Goal: Use online tool/utility

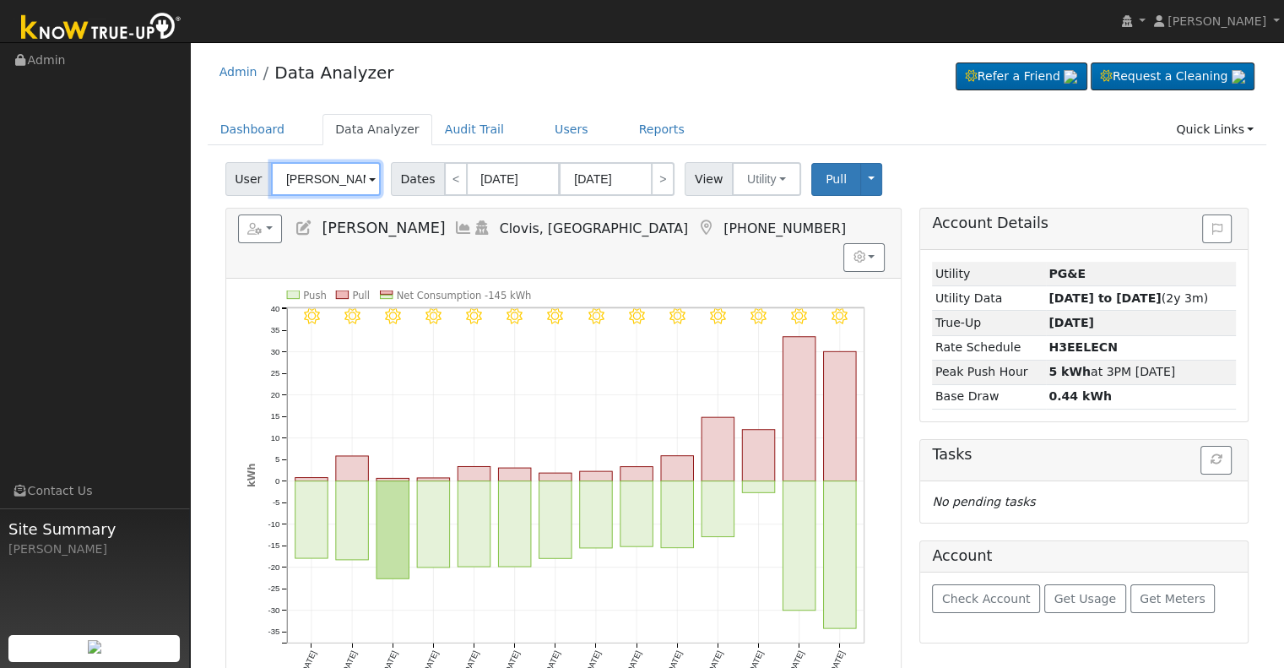
click at [317, 175] on input "[PERSON_NAME]" at bounding box center [326, 179] width 110 height 34
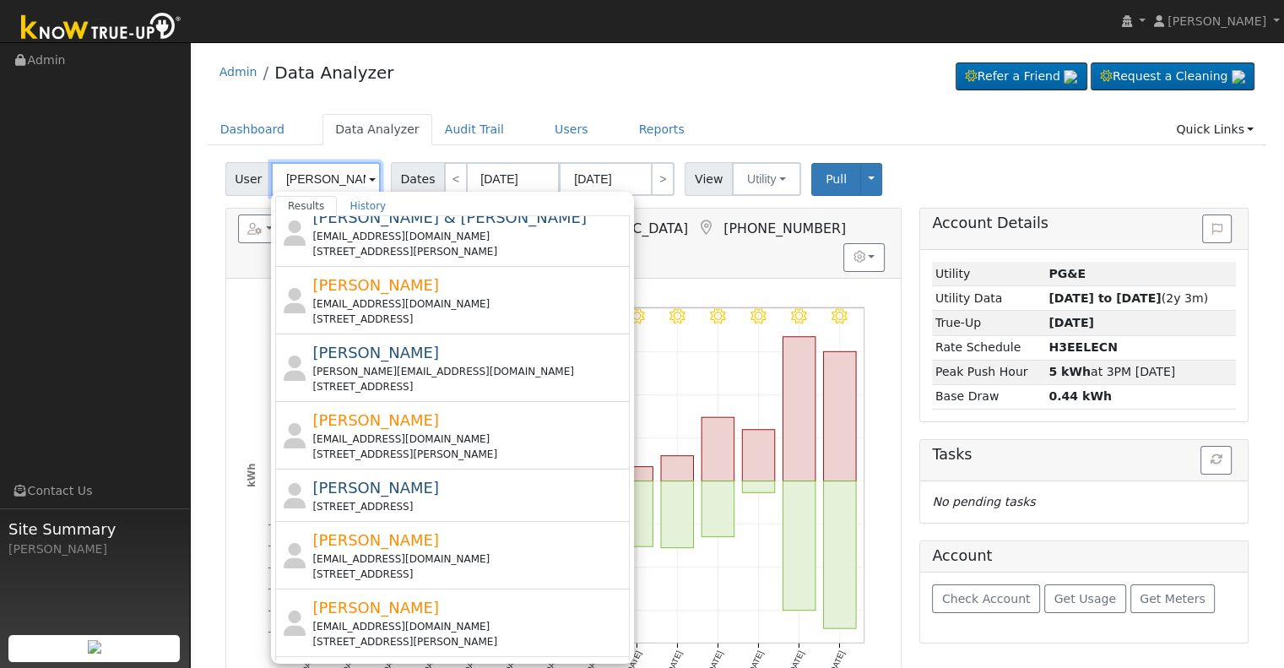
scroll to position [507, 0]
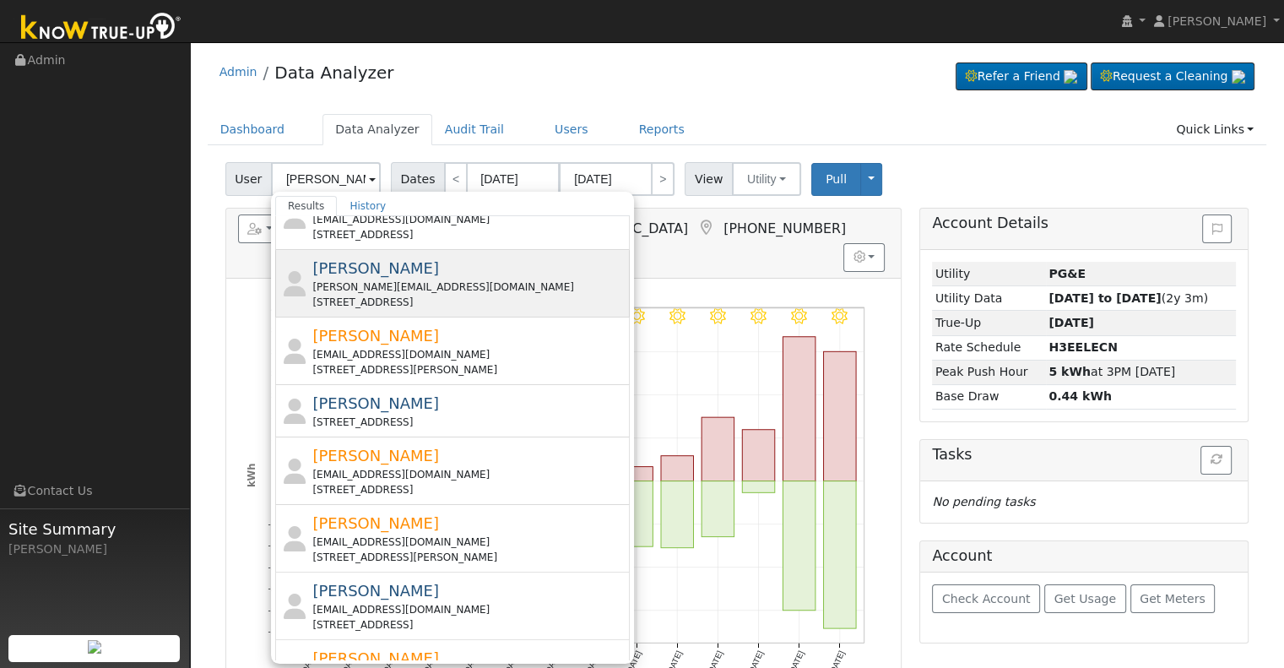
click at [470, 268] on div "Jan Mikael Peterson [EMAIL_ADDRESS][DOMAIN_NAME] [STREET_ADDRESS]" at bounding box center [468, 283] width 313 height 53
type input "[PERSON_NAME]"
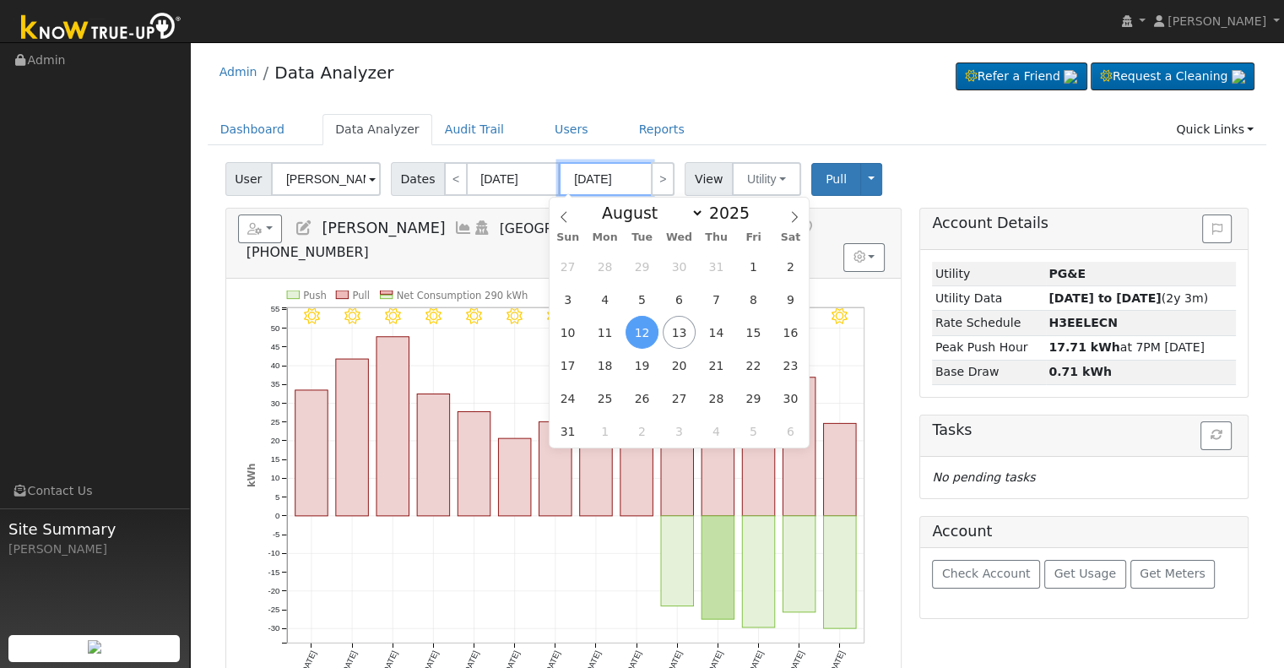
click at [605, 178] on input "[DATE]" at bounding box center [605, 179] width 93 height 34
click at [753, 333] on span "15" at bounding box center [753, 332] width 33 height 33
type input "[DATE]"
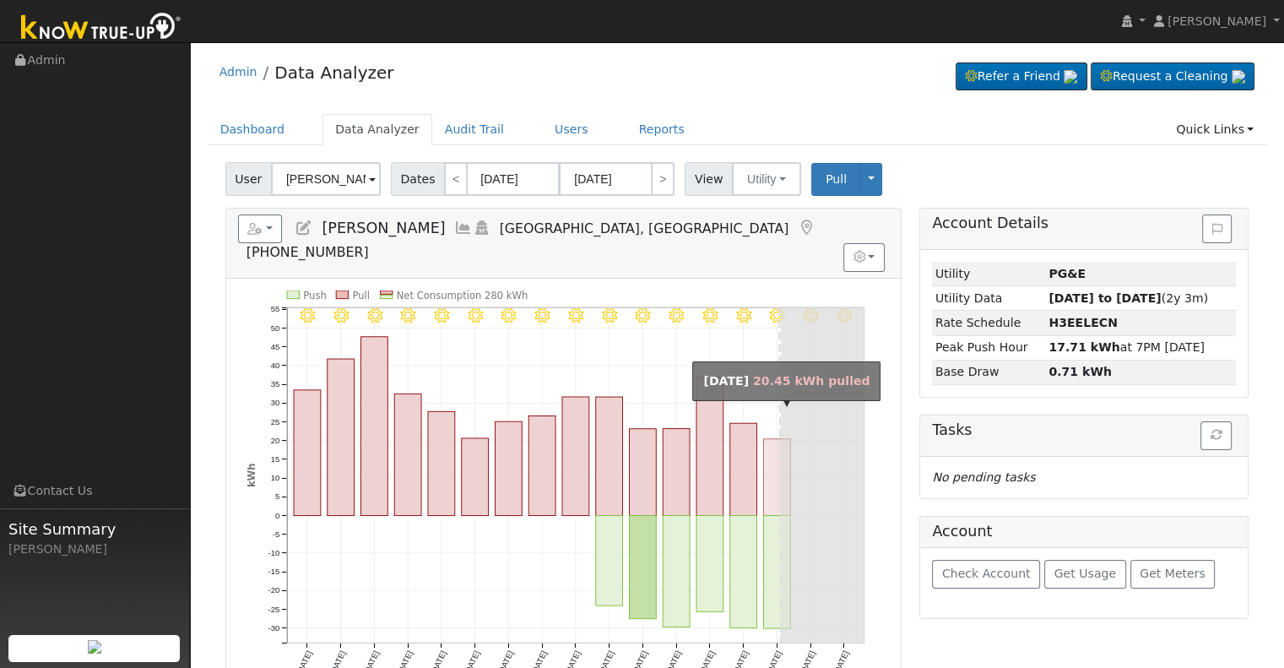
click at [777, 439] on rect "onclick=""" at bounding box center [776, 477] width 27 height 77
type input "[DATE]"
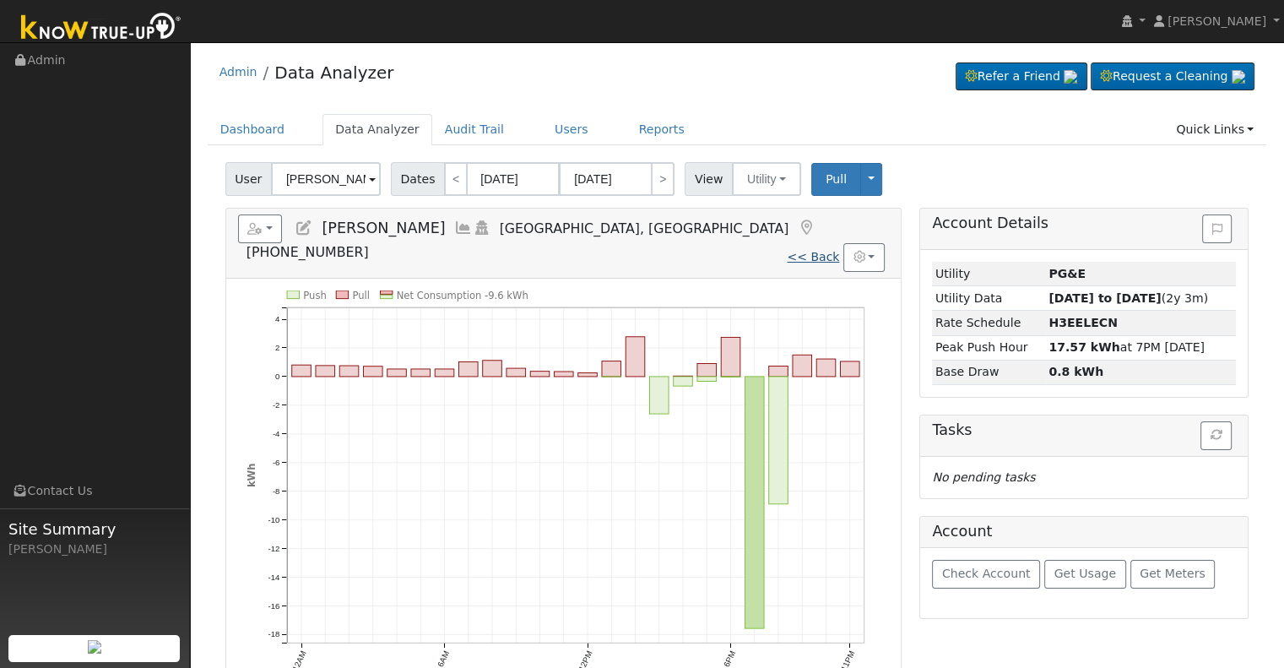
click at [818, 250] on link "<< Back" at bounding box center [813, 257] width 52 height 14
type input "[DATE]"
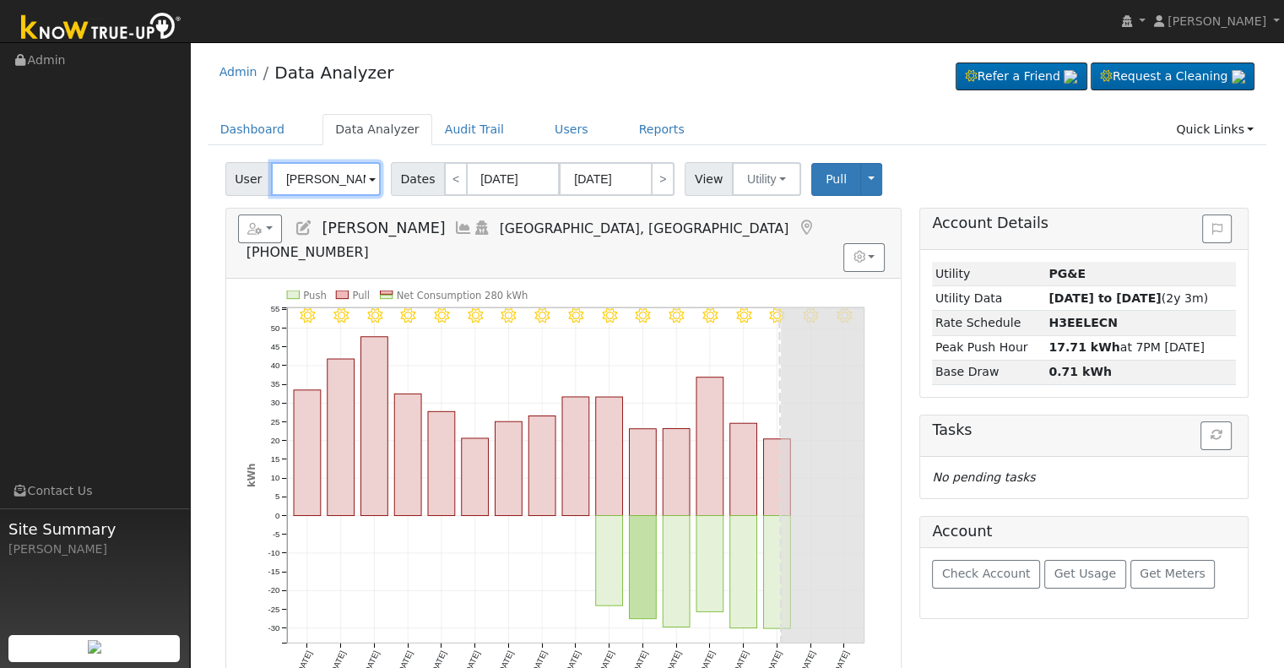
click at [320, 179] on input "[PERSON_NAME]" at bounding box center [326, 179] width 110 height 34
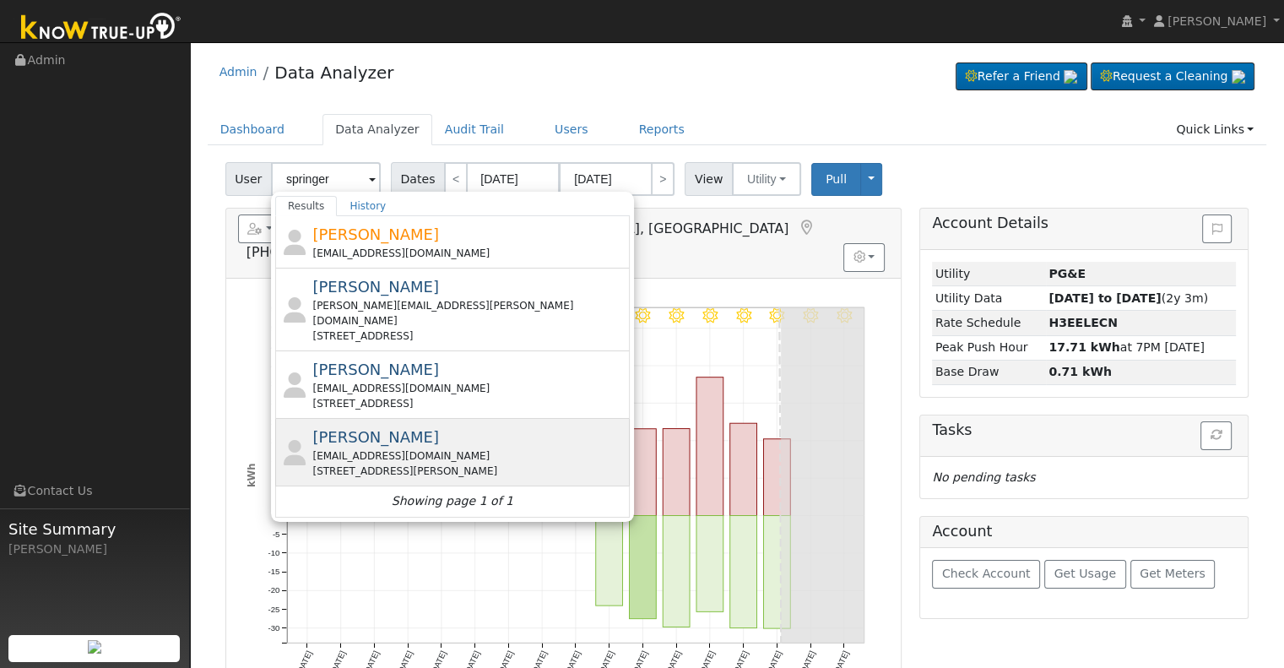
click at [443, 426] on div "[PERSON_NAME] [EMAIL_ADDRESS][DOMAIN_NAME] [STREET_ADDRESS][PERSON_NAME]" at bounding box center [468, 452] width 313 height 53
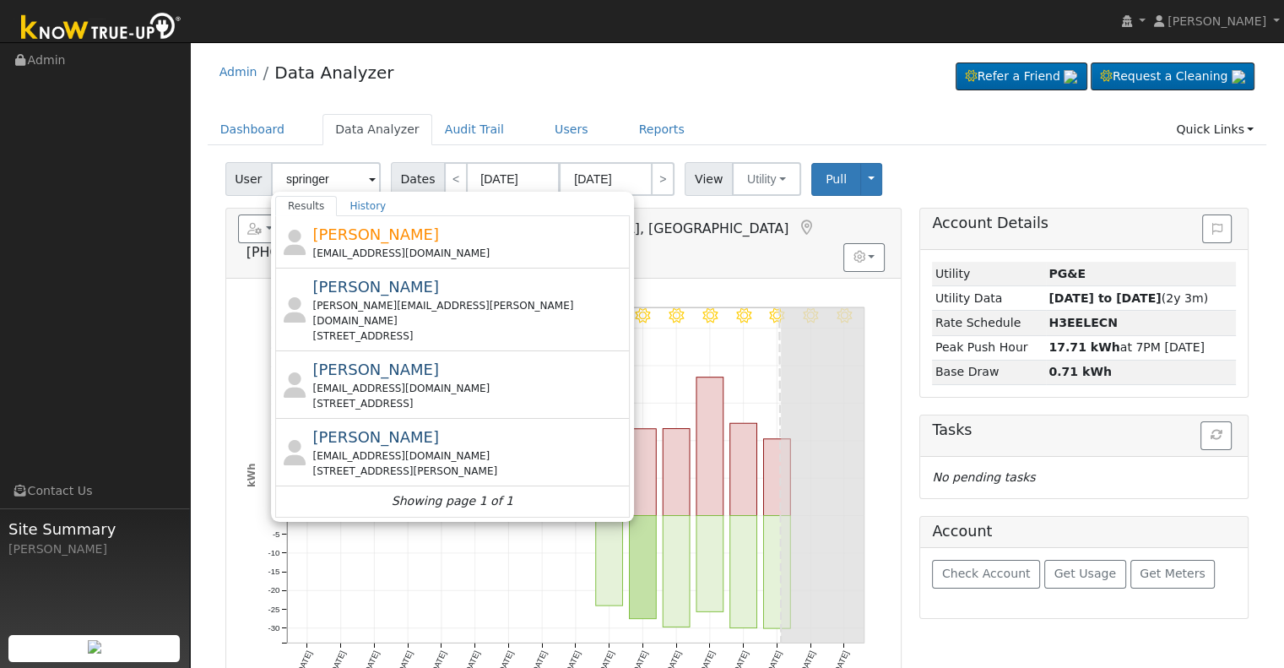
type input "[PERSON_NAME]"
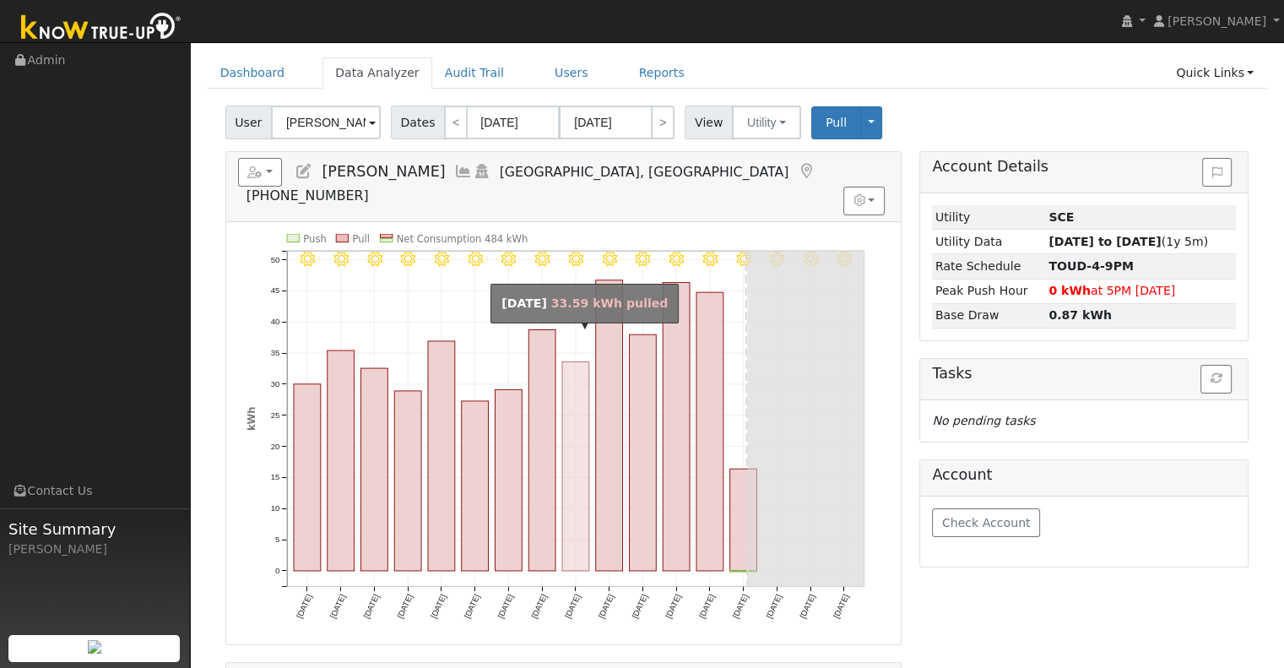
scroll to position [84, 0]
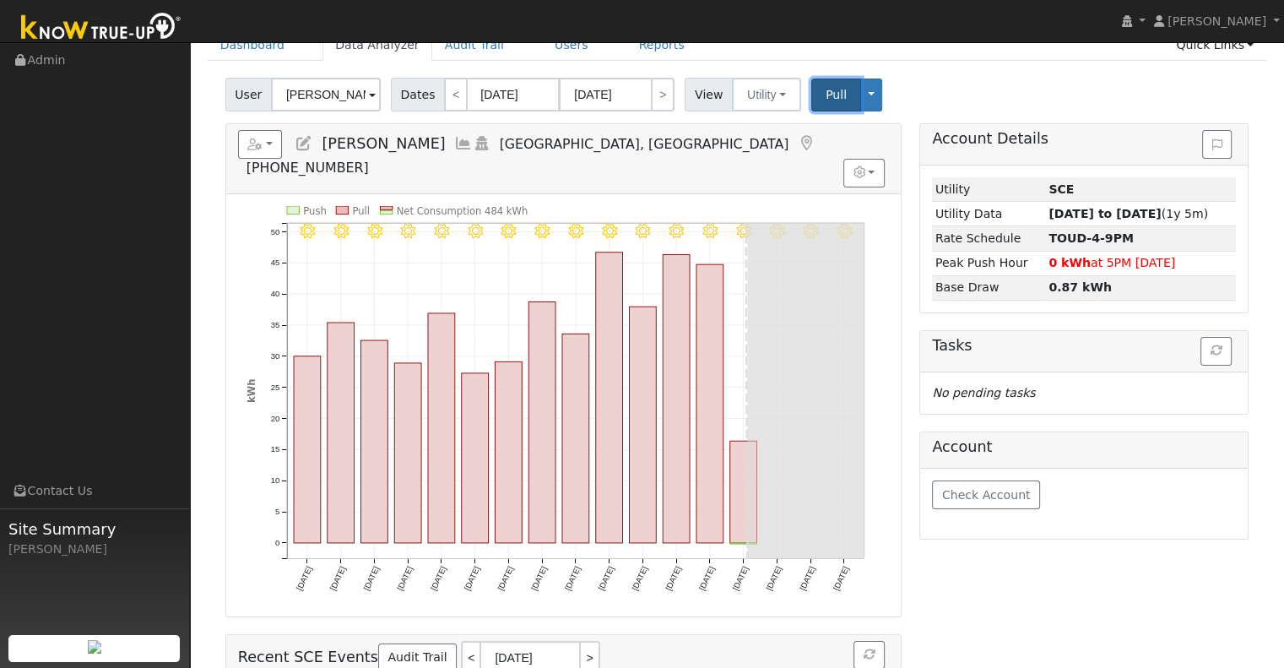
click at [826, 93] on span "Pull" at bounding box center [836, 95] width 21 height 14
